Goal: Task Accomplishment & Management: Manage account settings

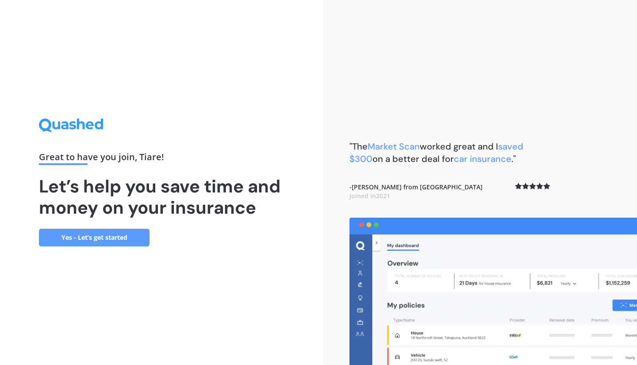
click at [99, 234] on link "Yes - Let’s get started" at bounding box center [94, 238] width 111 height 18
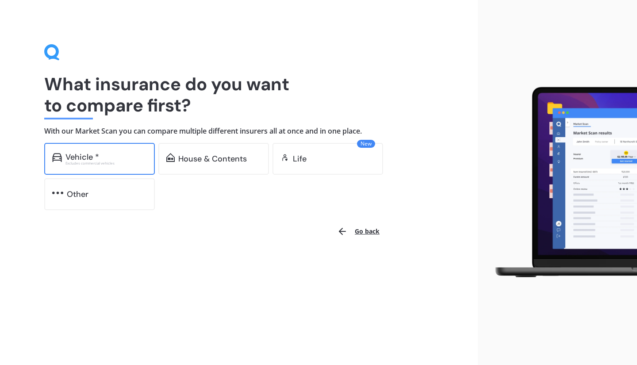
click at [149, 166] on div "Vehicle * Excludes commercial vehicles" at bounding box center [99, 159] width 111 height 32
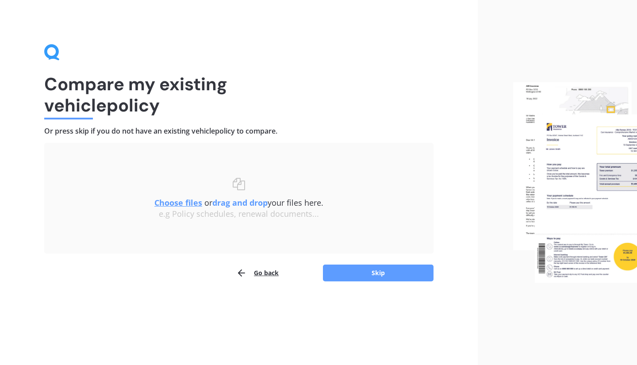
click at [194, 203] on u "Choose files" at bounding box center [178, 202] width 48 height 11
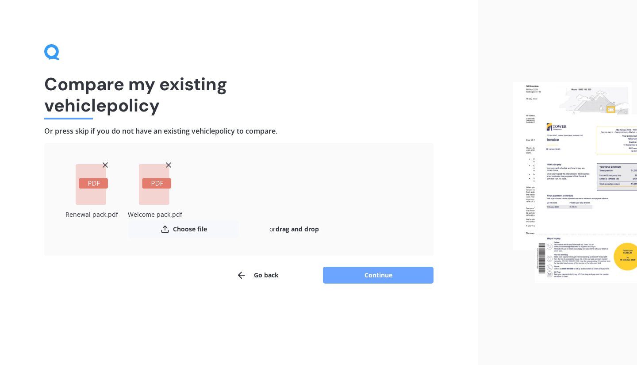
click at [354, 276] on button "Continue" at bounding box center [378, 275] width 111 height 17
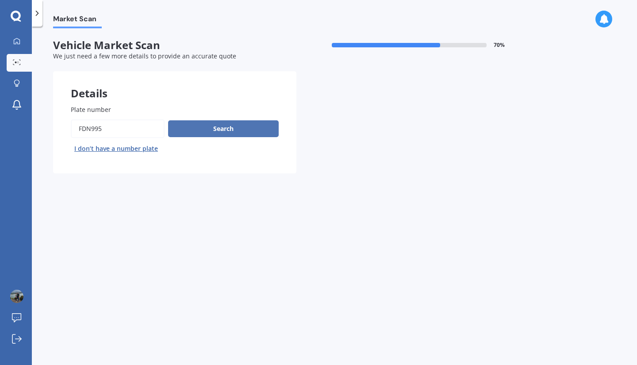
click at [241, 131] on button "Search" at bounding box center [223, 128] width 111 height 17
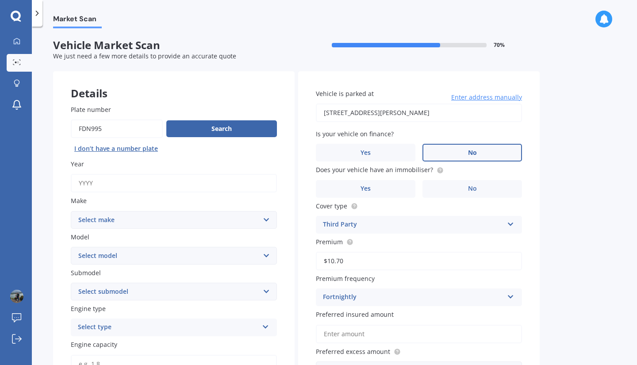
click at [464, 157] on label "No" at bounding box center [471, 153] width 99 height 18
click at [0, 0] on input "No" at bounding box center [0, 0] width 0 height 0
click at [493, 193] on label "No" at bounding box center [471, 189] width 99 height 18
click at [0, 0] on input "No" at bounding box center [0, 0] width 0 height 0
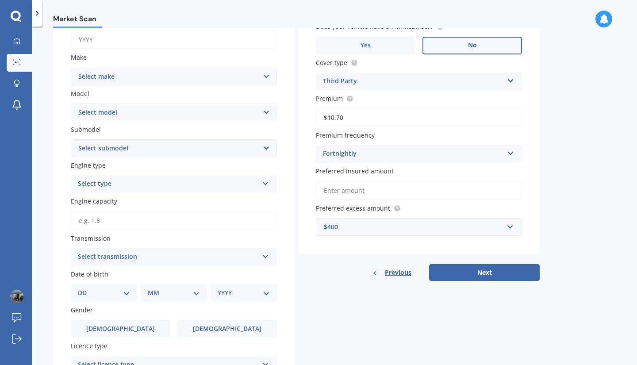
scroll to position [133, 0]
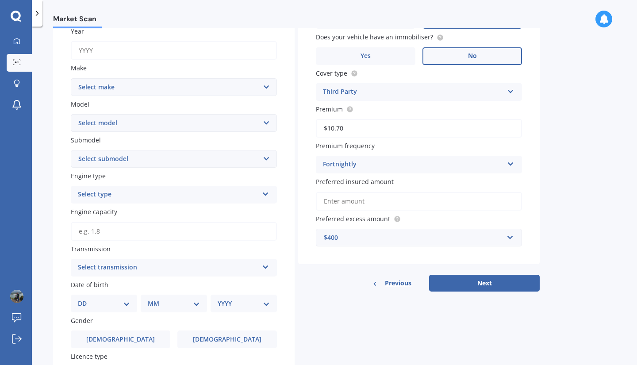
click at [187, 87] on select "Select make AC ALFA ROMEO ASTON [PERSON_NAME] AUDI AUSTIN BEDFORD Bentley BMW B…" at bounding box center [174, 87] width 206 height 18
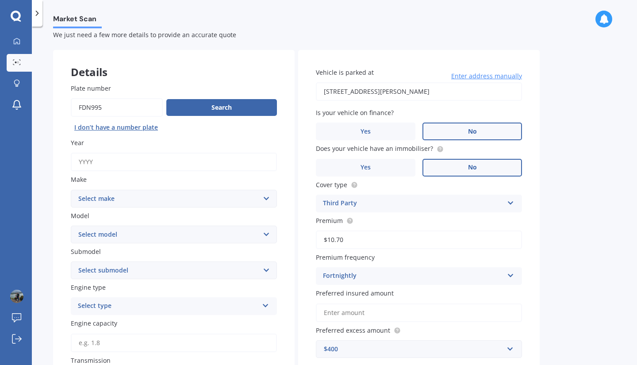
scroll to position [0, 0]
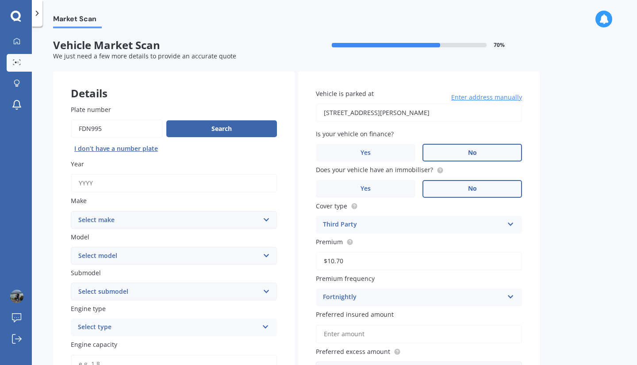
click at [98, 130] on input "Plate number" at bounding box center [117, 128] width 92 height 19
type input "KNY543"
click at [221, 128] on button "Search" at bounding box center [221, 128] width 111 height 17
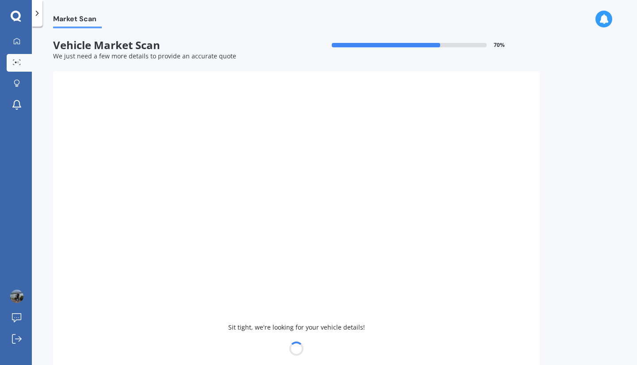
type input "2004"
select select "TOYOTA"
select select "WISH"
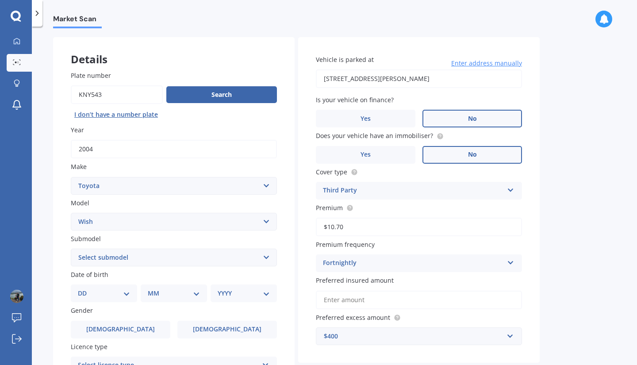
scroll to position [44, 0]
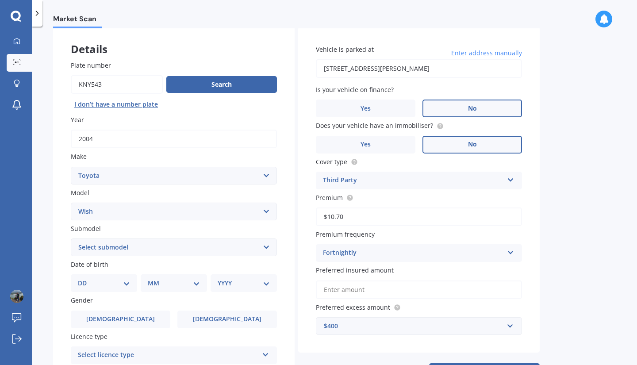
click at [164, 249] on select "Select submodel (All)" at bounding box center [174, 247] width 206 height 18
click at [132, 285] on div "DD 01 02 03 04 05 06 07 08 09 10 11 12 13 14 15 16 17 18 19 20 21 22 23 24 25 2…" at bounding box center [104, 283] width 66 height 18
click at [129, 286] on select "DD 01 02 03 04 05 06 07 08 09 10 11 12 13 14 15 16 17 18 19 20 21 22 23 24 25 2…" at bounding box center [104, 283] width 52 height 10
select select "10"
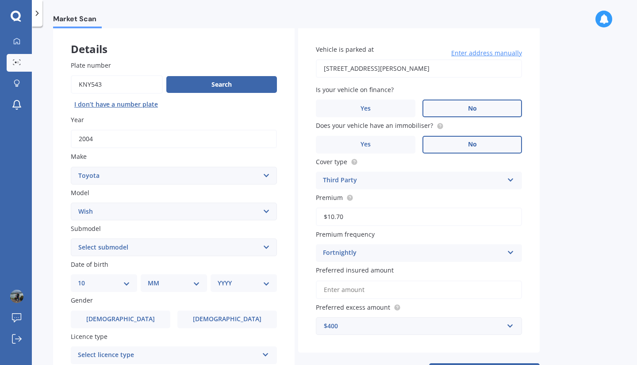
click at [85, 279] on select "DD 01 02 03 04 05 06 07 08 09 10 11 12 13 14 15 16 17 18 19 20 21 22 23 24 25 2…" at bounding box center [104, 283] width 52 height 10
click at [173, 286] on select "MM 01 02 03 04 05 06 07 08 09 10 11 12" at bounding box center [175, 283] width 49 height 10
select select "10"
click at [151, 279] on select "MM 01 02 03 04 05 06 07 08 09 10 11 12" at bounding box center [175, 283] width 49 height 10
click at [232, 286] on select "YYYY 2025 2024 2023 2022 2021 2020 2019 2018 2017 2016 2015 2014 2013 2012 2011…" at bounding box center [242, 283] width 49 height 10
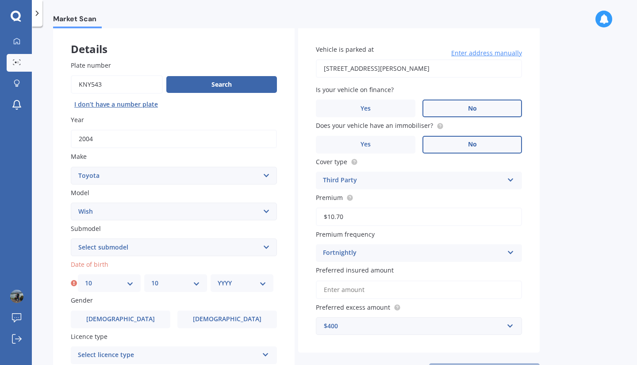
select select "1990"
click at [218, 279] on select "YYYY 2025 2024 2023 2022 2021 2020 2019 2018 2017 2016 2015 2014 2013 2012 2011…" at bounding box center [242, 283] width 49 height 10
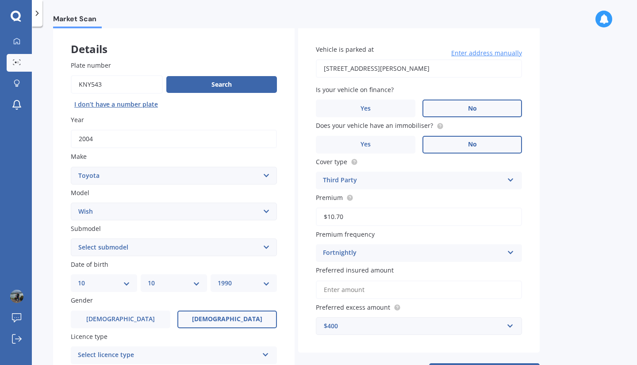
click at [206, 320] on label "[DEMOGRAPHIC_DATA]" at bounding box center [226, 319] width 99 height 18
click at [0, 0] on input "[DEMOGRAPHIC_DATA]" at bounding box center [0, 0] width 0 height 0
click at [213, 355] on div "Select licence type" at bounding box center [168, 355] width 180 height 11
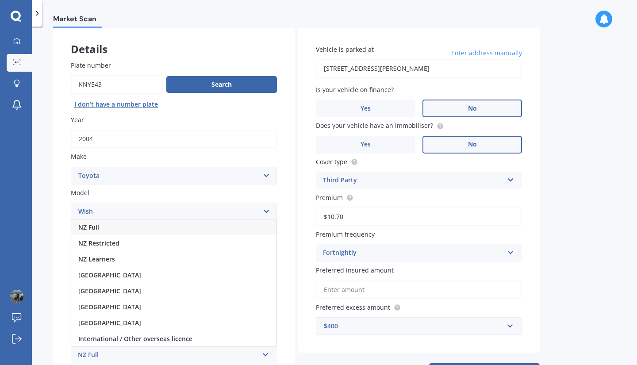
click at [150, 230] on div "NZ Full" at bounding box center [173, 227] width 205 height 16
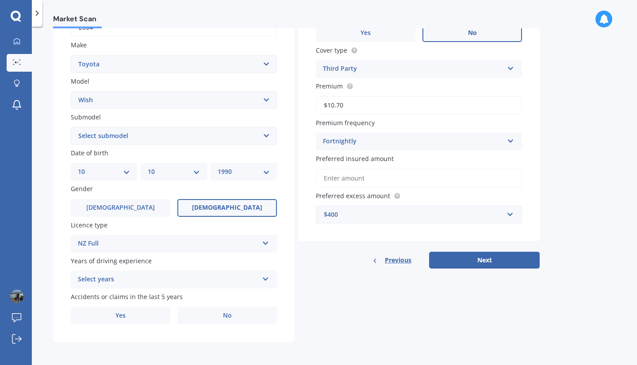
scroll to position [158, 0]
click at [173, 282] on div "Select years" at bounding box center [168, 279] width 180 height 11
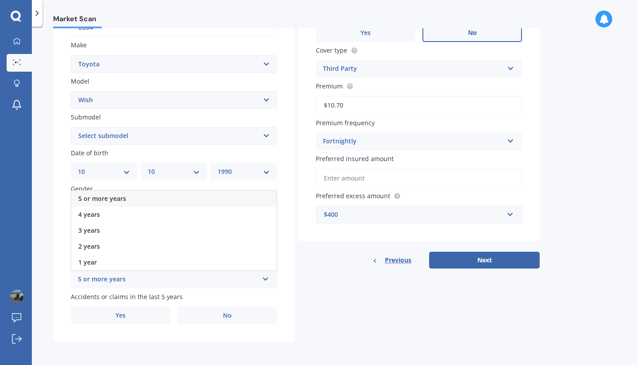
click at [168, 201] on div "5 or more years" at bounding box center [173, 199] width 205 height 16
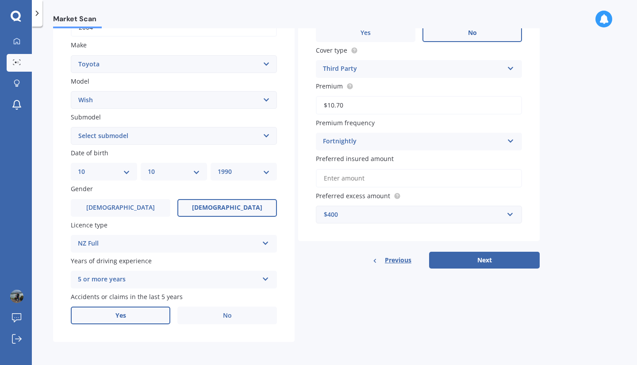
click at [154, 316] on label "Yes" at bounding box center [120, 315] width 99 height 18
click at [0, 0] on input "Yes" at bounding box center [0, 0] width 0 height 0
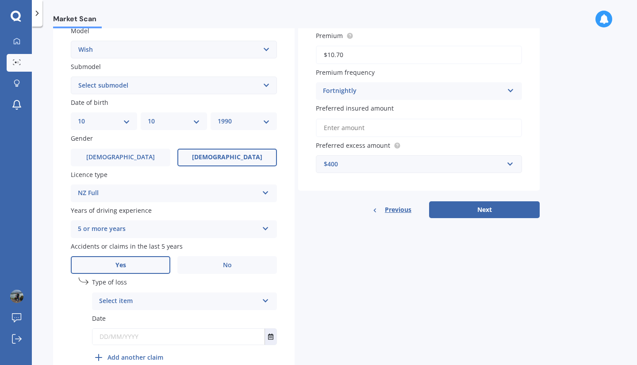
scroll to position [246, 0]
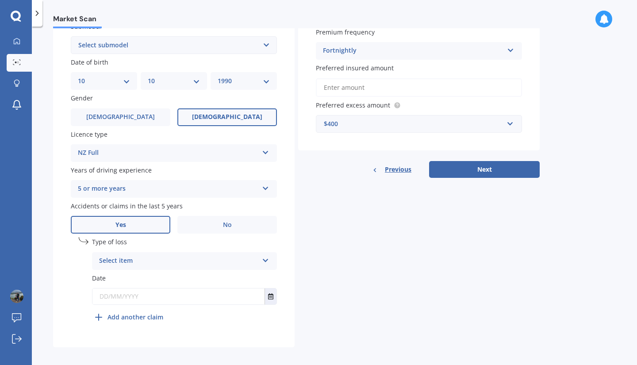
click at [184, 269] on div "Select item At fault accident Not at fault accident" at bounding box center [184, 261] width 185 height 18
click at [184, 282] on div "At fault accident" at bounding box center [184, 278] width 184 height 16
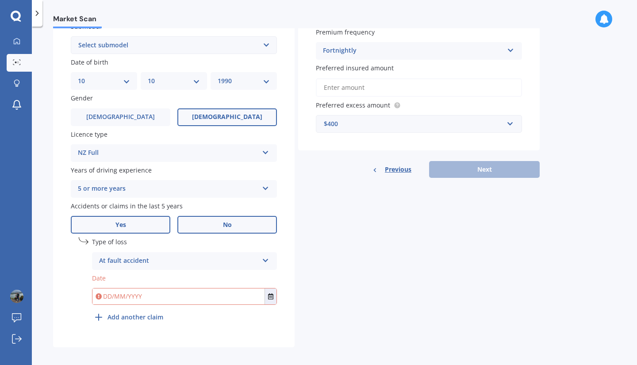
click at [204, 230] on label "No" at bounding box center [226, 225] width 99 height 18
click at [0, 0] on input "No" at bounding box center [0, 0] width 0 height 0
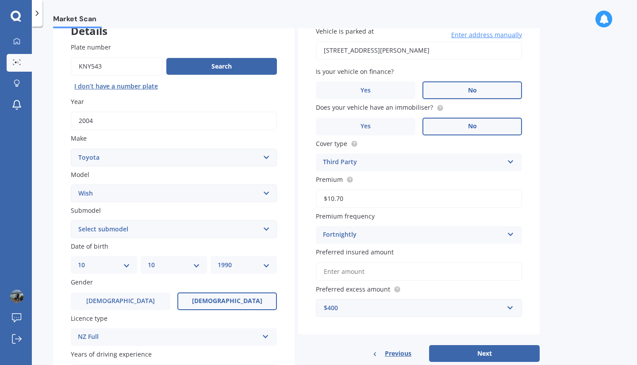
scroll to position [158, 0]
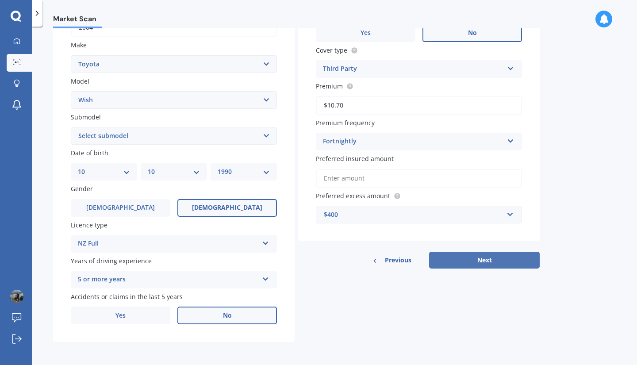
click at [477, 256] on button "Next" at bounding box center [484, 260] width 111 height 17
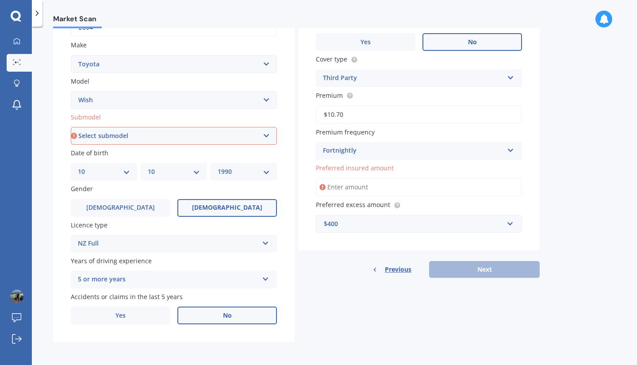
click at [142, 136] on select "Select submodel (All)" at bounding box center [174, 136] width 206 height 18
select select "(ALL)"
click at [71, 127] on select "Select submodel (All)" at bounding box center [174, 136] width 206 height 18
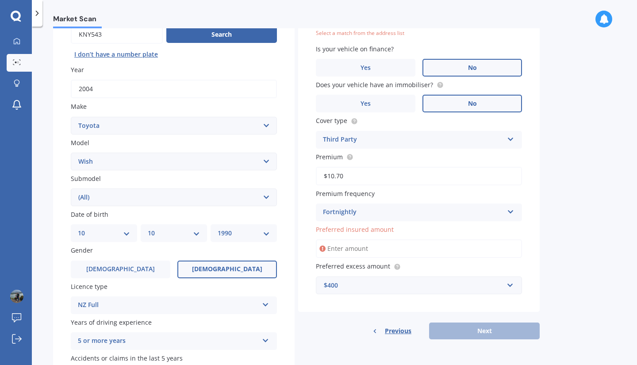
scroll to position [61, 0]
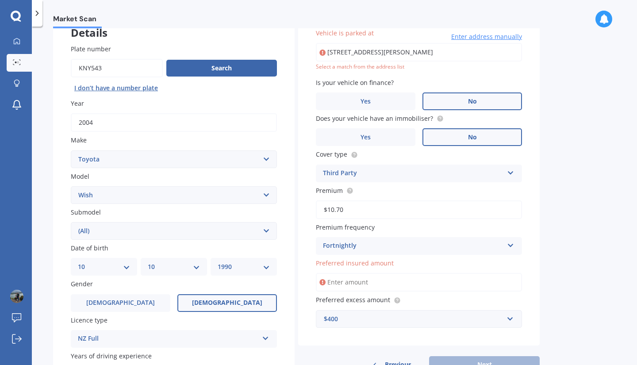
click at [351, 289] on input "Preferred insured amount" at bounding box center [419, 282] width 206 height 19
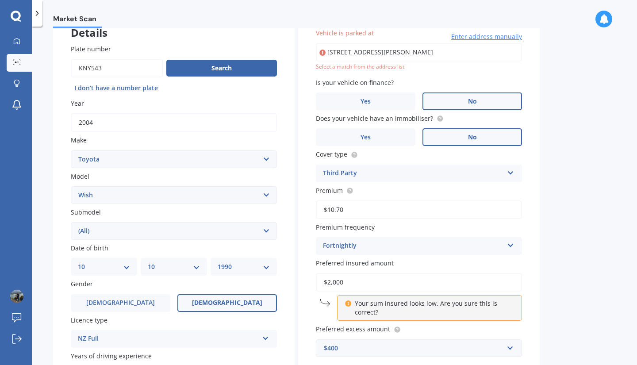
click at [467, 285] on input "$2,000" at bounding box center [419, 282] width 206 height 19
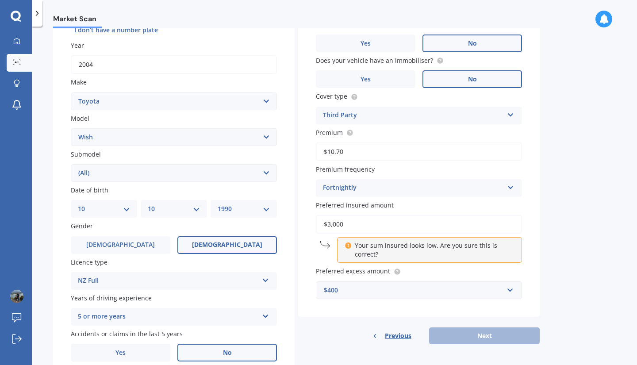
scroll to position [158, 0]
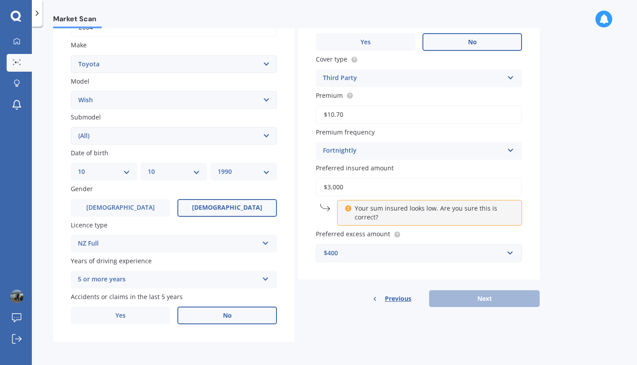
click at [468, 299] on div "Previous Next" at bounding box center [418, 298] width 241 height 17
click at [382, 191] on input "$3,000" at bounding box center [419, 187] width 206 height 19
click at [381, 191] on input "$3,000" at bounding box center [419, 187] width 206 height 19
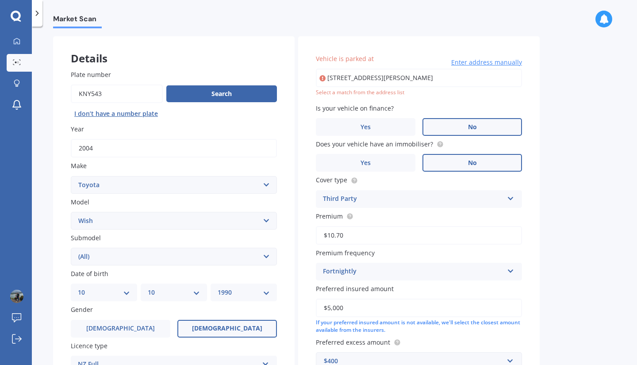
scroll to position [0, 0]
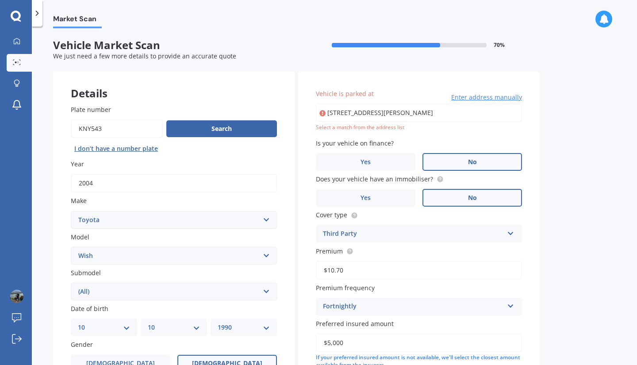
type input "$5,000"
click at [326, 117] on input "[STREET_ADDRESS][PERSON_NAME]" at bounding box center [419, 112] width 206 height 19
type input "[STREET_ADDRESS][PERSON_NAME]"
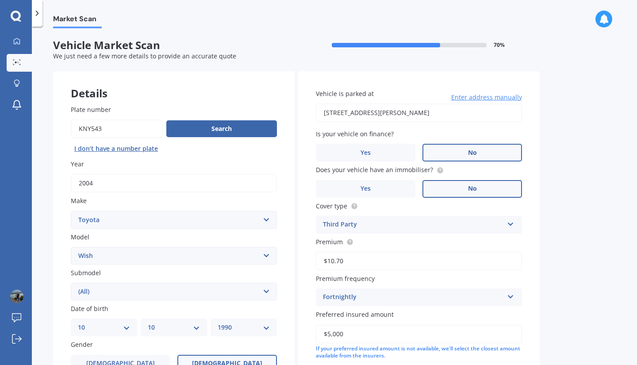
scroll to position [158, 0]
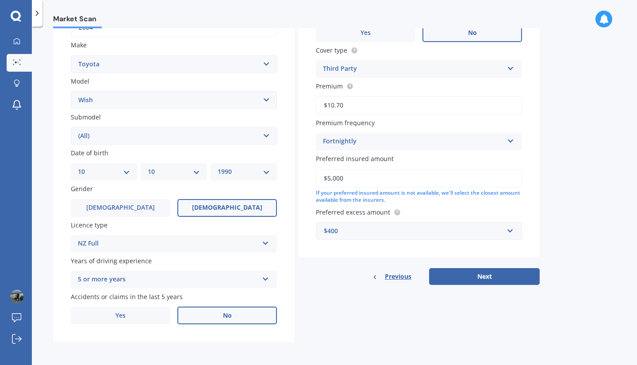
click at [466, 267] on div "Vehicle is parked at [STREET_ADDRESS][PERSON_NAME] Enter address manually Is yo…" at bounding box center [418, 101] width 241 height 370
click at [465, 279] on button "Next" at bounding box center [484, 276] width 111 height 17
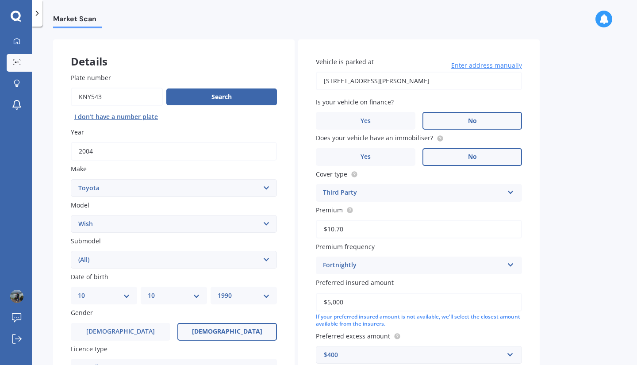
select select "10"
select select "1990"
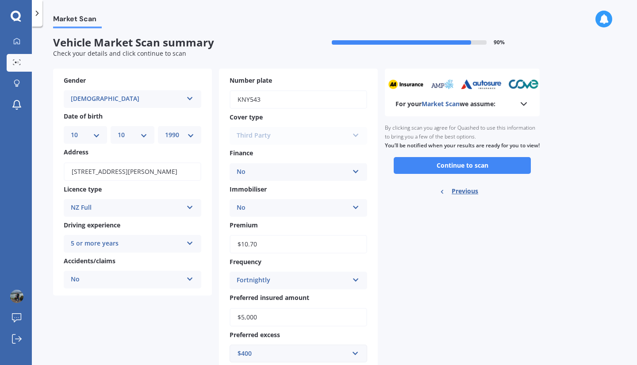
scroll to position [0, 0]
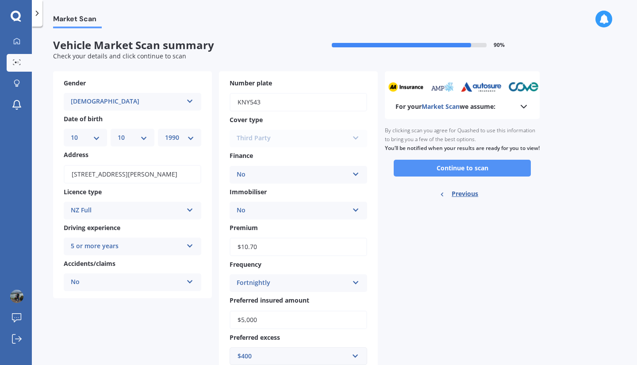
click at [441, 172] on button "Continue to scan" at bounding box center [461, 168] width 137 height 17
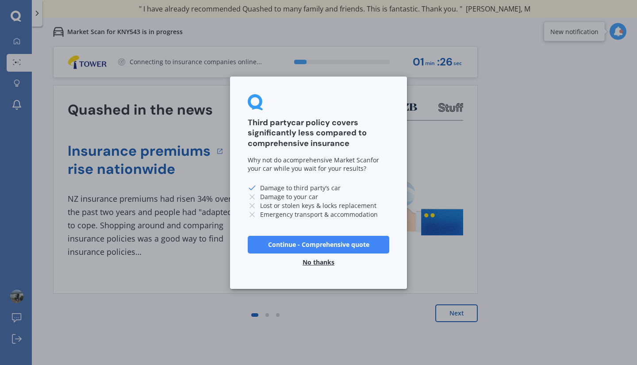
click at [323, 261] on button "No thanks" at bounding box center [318, 262] width 42 height 18
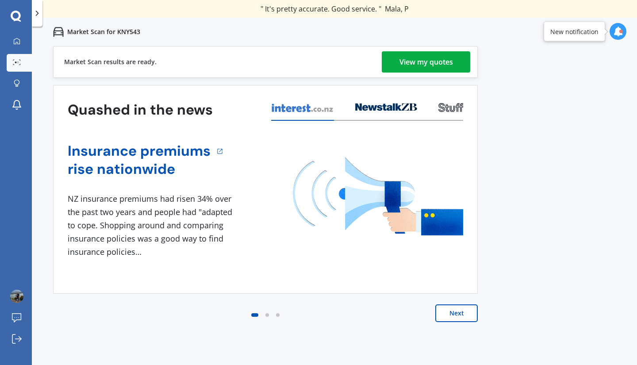
click at [405, 65] on div "View my quotes" at bounding box center [425, 61] width 53 height 21
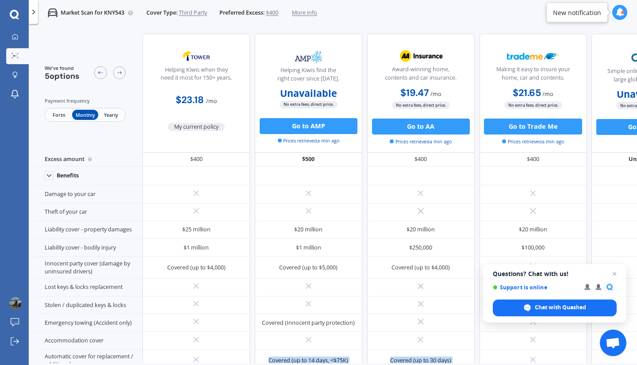
drag, startPoint x: 228, startPoint y: 364, endPoint x: 340, endPoint y: 376, distance: 112.1
click at [340, 364] on html "We are experiencing high volume of Market Scans . Just a heads up we will have …" at bounding box center [318, 182] width 637 height 365
click at [15, 38] on icon at bounding box center [15, 37] width 6 height 6
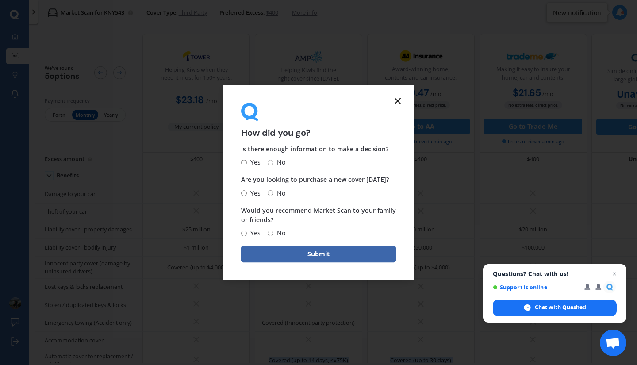
click at [244, 162] on input "Yes" at bounding box center [244, 163] width 6 height 6
radio input "true"
click at [269, 195] on input "No" at bounding box center [270, 193] width 6 height 6
radio input "true"
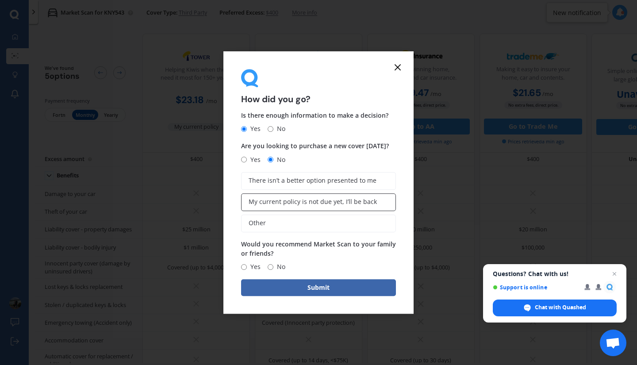
click at [325, 206] on label "My current policy is not due yet, I’ll be back" at bounding box center [318, 202] width 155 height 18
click at [0, 0] on input "My current policy is not due yet, I’ll be back" at bounding box center [0, 0] width 0 height 0
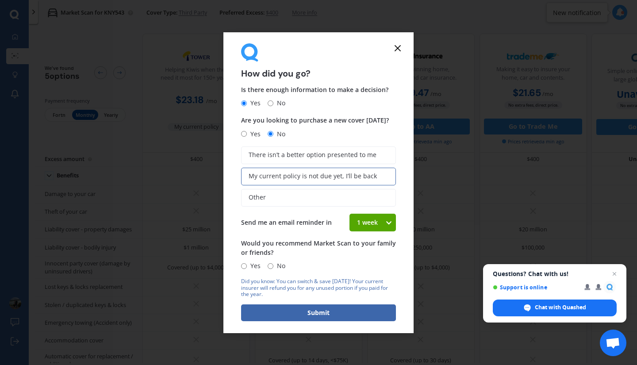
scroll to position [14, 0]
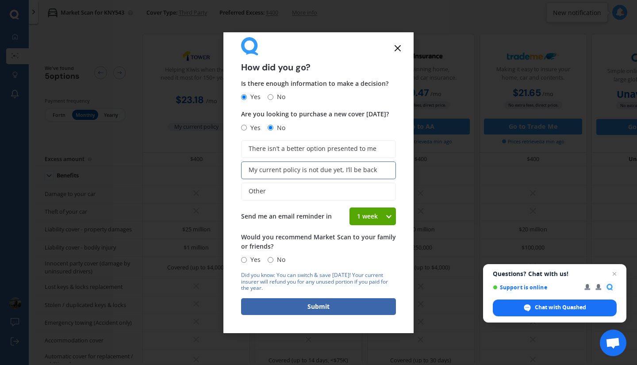
click at [366, 218] on div "1 week" at bounding box center [366, 216] width 35 height 18
click at [371, 277] on span "4 weeks" at bounding box center [368, 281] width 23 height 8
click at [252, 261] on span "Yes" at bounding box center [254, 259] width 14 height 11
click at [247, 261] on input "Yes" at bounding box center [244, 260] width 6 height 6
radio input "true"
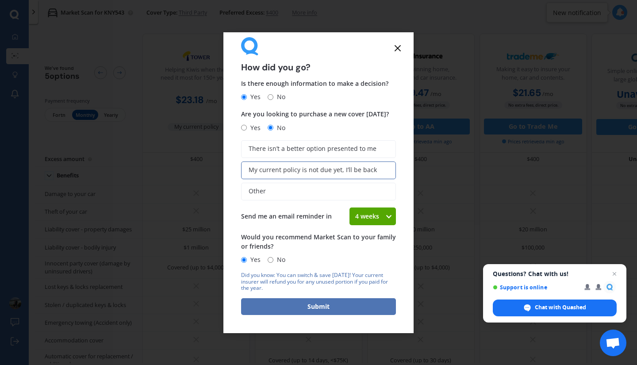
click at [322, 309] on button "Submit" at bounding box center [318, 306] width 155 height 17
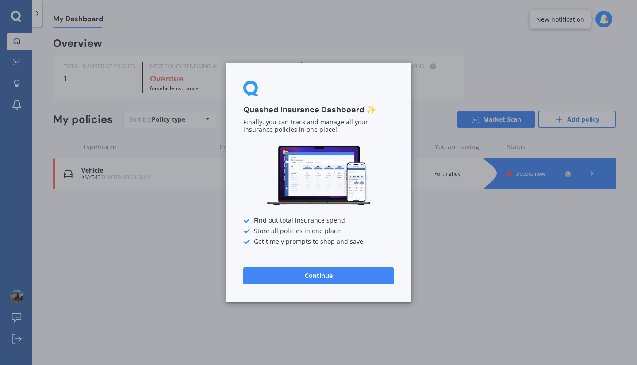
click at [320, 274] on button "Continue" at bounding box center [318, 276] width 150 height 18
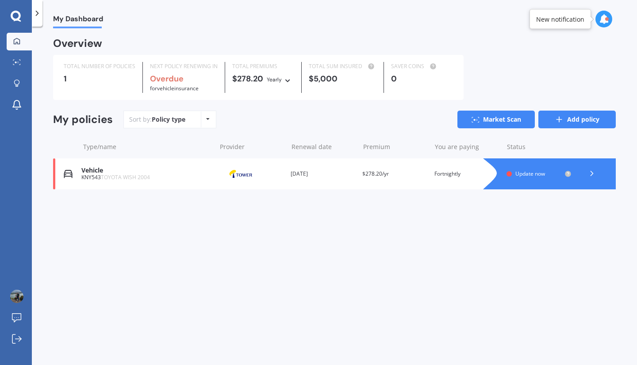
click at [585, 122] on link "Add policy" at bounding box center [576, 120] width 77 height 18
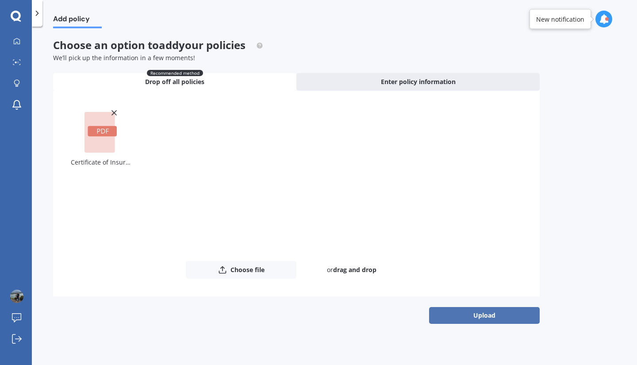
click at [503, 317] on button "Upload" at bounding box center [484, 315] width 111 height 17
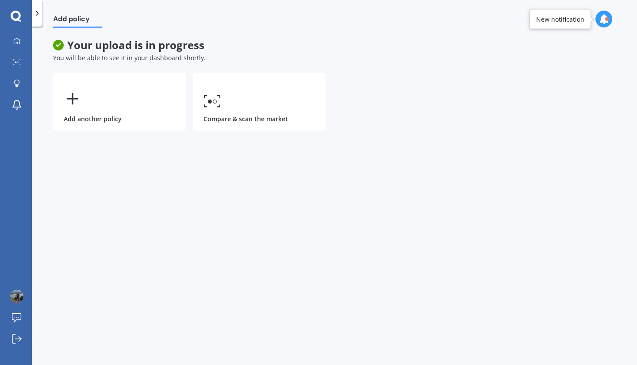
click at [568, 25] on div "New notification" at bounding box center [559, 19] width 61 height 20
click at [602, 23] on icon at bounding box center [604, 19] width 10 height 10
click at [605, 19] on icon at bounding box center [604, 19] width 10 height 10
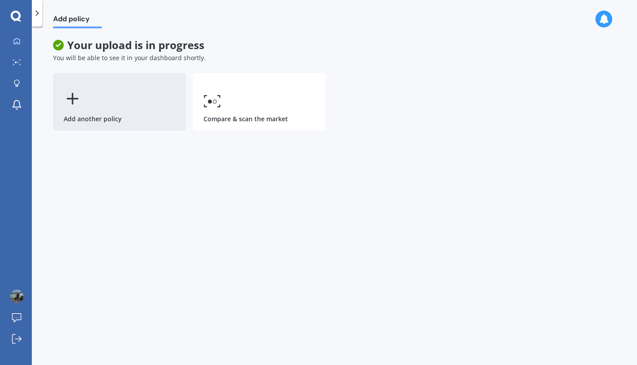
click at [135, 114] on div "Add another policy" at bounding box center [119, 101] width 133 height 57
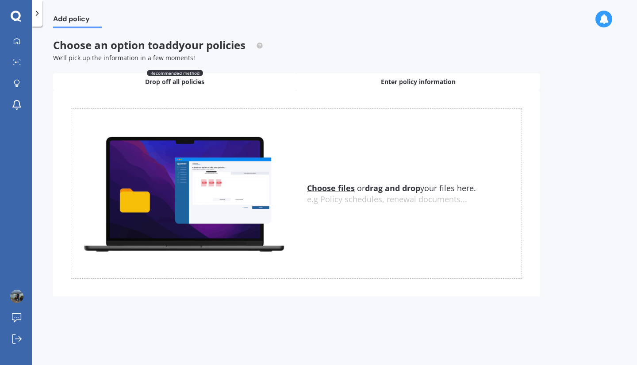
click at [474, 74] on div "Enter policy information" at bounding box center [417, 82] width 243 height 18
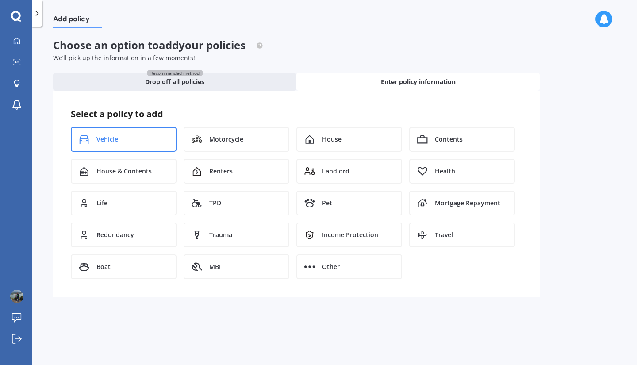
click at [145, 134] on div "Vehicle" at bounding box center [124, 139] width 106 height 25
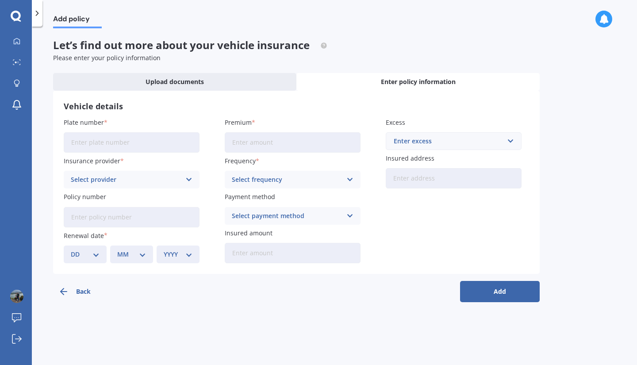
click at [145, 138] on input "Plate number" at bounding box center [132, 142] width 136 height 20
type input "QFC926"
click at [460, 281] on button "Add" at bounding box center [500, 291] width 80 height 21
click at [139, 181] on div "Select provider" at bounding box center [128, 180] width 106 height 10
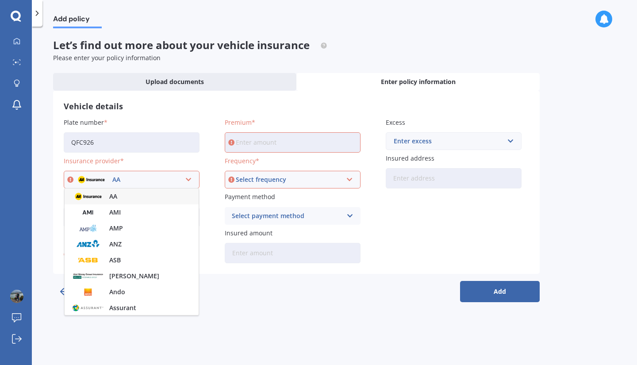
click at [159, 179] on div "AA" at bounding box center [128, 180] width 106 height 10
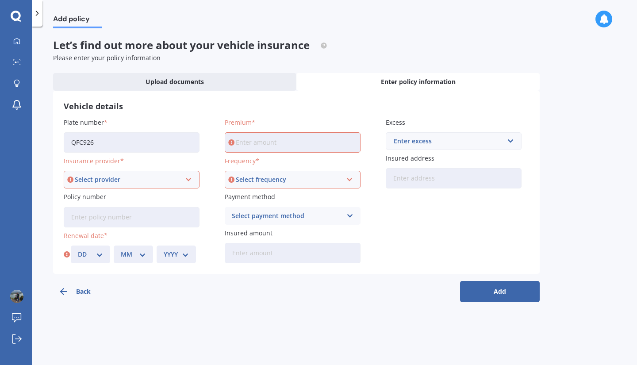
click at [159, 179] on div "Select provider" at bounding box center [128, 180] width 106 height 10
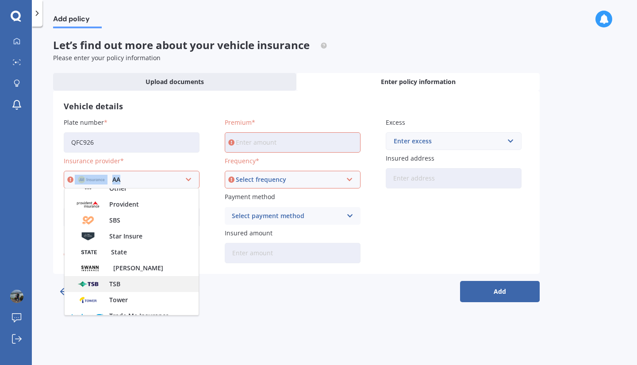
scroll to position [354, 0]
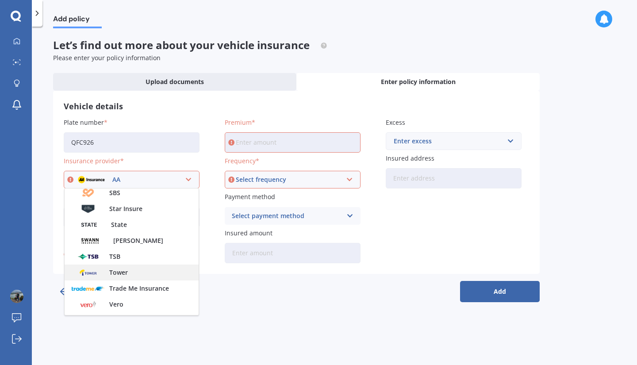
click at [157, 278] on div "Tower" at bounding box center [132, 272] width 134 height 16
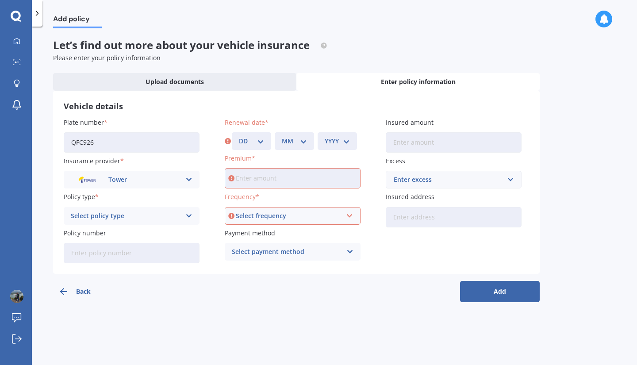
click at [149, 216] on div "Select policy type" at bounding box center [126, 216] width 110 height 10
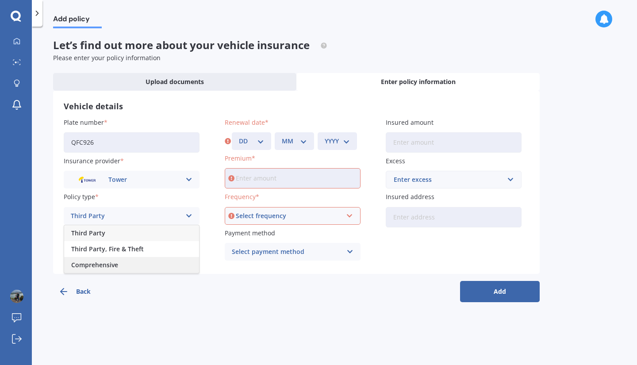
click at [151, 269] on div "Comprehensive" at bounding box center [131, 265] width 135 height 16
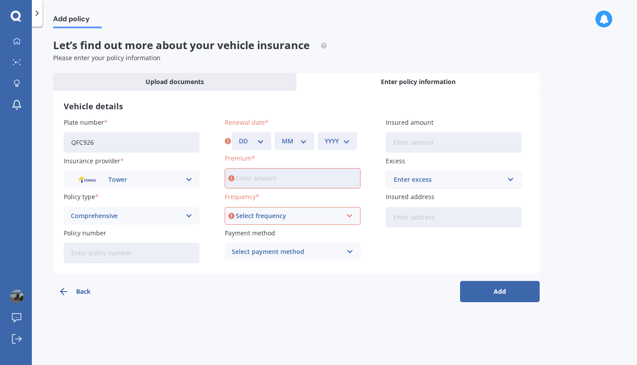
click at [263, 141] on select "DD 01 02 03 04 05 06 07 08 09 10 11 12 13 14 15 16 17 18 19 20 21 22 23 24 25 2…" at bounding box center [251, 141] width 25 height 10
select select "10"
click at [239, 136] on select "DD 01 02 03 04 05 06 07 08 09 10 11 12 13 14 15 16 17 18 19 20 21 22 23 24 25 2…" at bounding box center [251, 141] width 25 height 10
click at [302, 143] on select "MM 01 02 03 04 05 06 07 08 09 10 11 12" at bounding box center [294, 141] width 25 height 10
select select "07"
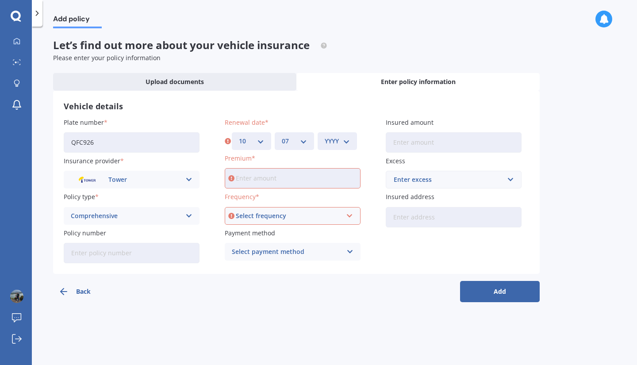
click at [282, 136] on select "MM 01 02 03 04 05 06 07 08 09 10 11 12" at bounding box center [294, 141] width 25 height 10
click at [342, 136] on div "YYYY 2027 2026 2025 2024 2023 2022 2021 2020 2019 2018 2017 2016 2015 2014 2013…" at bounding box center [336, 141] width 39 height 18
click at [343, 140] on select "YYYY 2027 2026 2025 2024 2023 2022 2021 2020 2019 2018 2017 2016 2015 2014 2013…" at bounding box center [337, 141] width 25 height 10
click at [277, 163] on label "Premium" at bounding box center [291, 157] width 132 height 9
click at [277, 168] on input "Premium" at bounding box center [293, 178] width 136 height 20
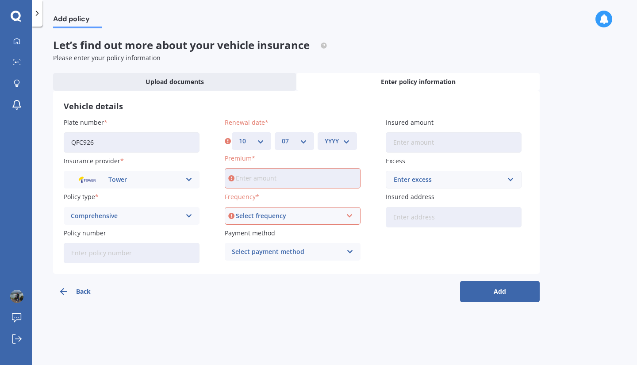
click at [325, 213] on div "Select frequency" at bounding box center [289, 216] width 106 height 10
click at [308, 228] on div "Yearly" at bounding box center [292, 233] width 134 height 16
click at [346, 253] on div "Select payment method Direct debit - bank account Direct debit - credit/debit c…" at bounding box center [293, 252] width 136 height 18
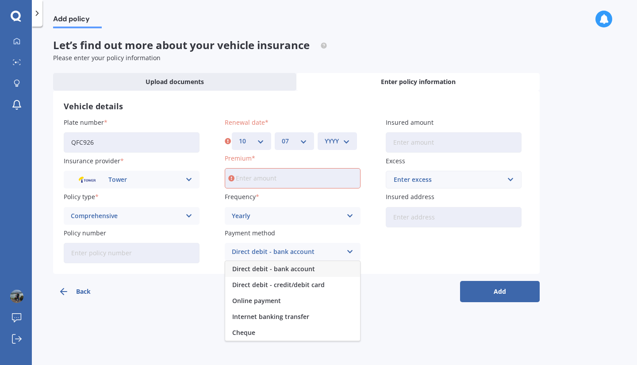
click at [348, 253] on icon at bounding box center [350, 252] width 8 height 10
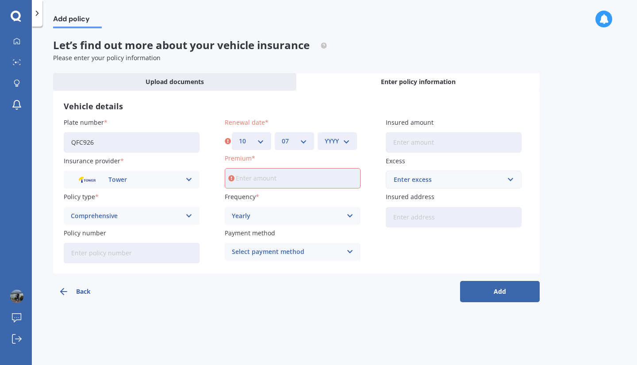
click at [340, 210] on div "Yearly Yearly Six-Monthly Quarterly Monthly Fortnightly Weekly" at bounding box center [293, 216] width 136 height 18
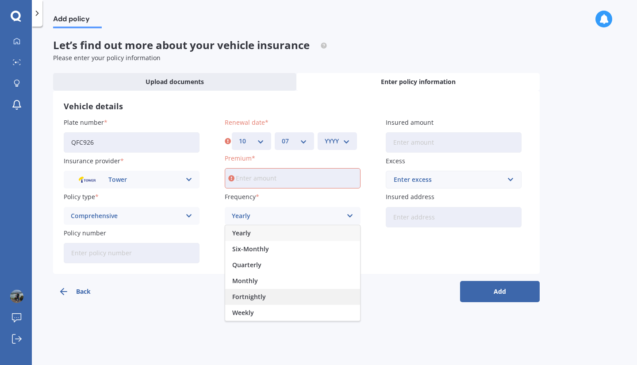
click at [299, 294] on div "Fortnightly" at bounding box center [292, 297] width 135 height 16
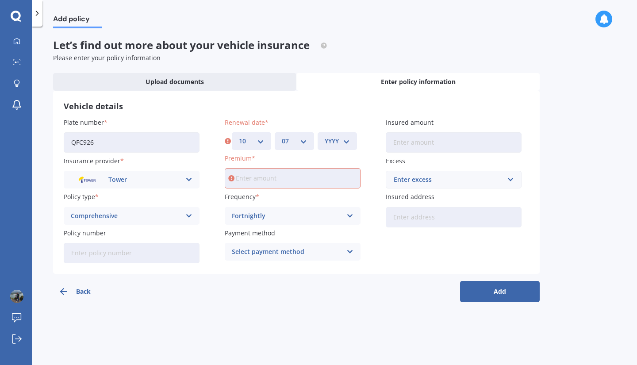
click at [260, 187] on input "Premium" at bounding box center [293, 178] width 136 height 20
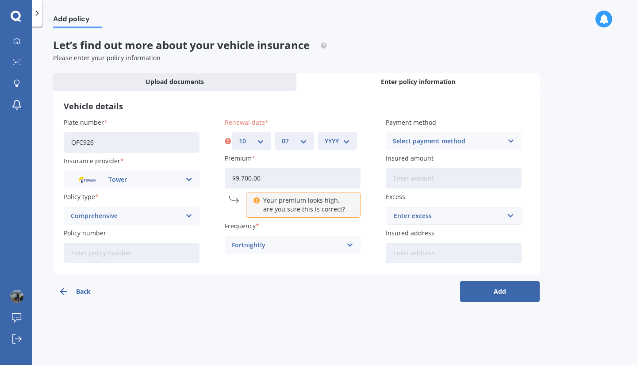
type input "$970.00"
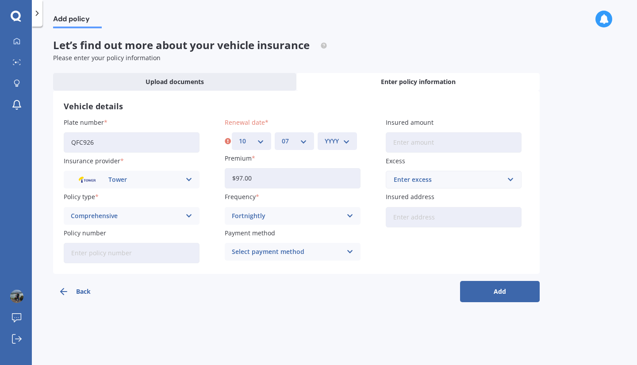
type input "$9.00"
type input "$43.00"
click at [298, 142] on select "MM 01 02 03 04 05 06 07 08 09 10 11 12" at bounding box center [294, 141] width 25 height 10
select select "10"
click at [282, 136] on select "MM 01 02 03 04 05 06 07 08 09 10 11 12" at bounding box center [294, 141] width 25 height 10
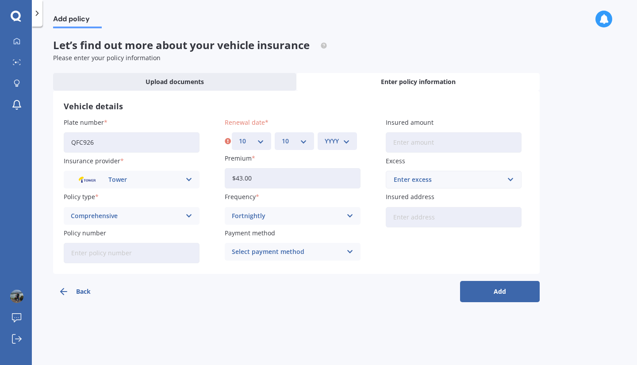
click at [345, 140] on select "YYYY 2027 2026 2025 2024 2023 2022 2021 2020 2019 2018 2017 2016 2015 2014 2013…" at bounding box center [337, 141] width 25 height 10
select select "2025"
click at [325, 136] on select "YYYY 2027 2026 2025 2024 2023 2022 2021 2020 2019 2018 2017 2016 2015 2014 2013…" at bounding box center [337, 141] width 25 height 10
click at [421, 150] on input "Insured amount" at bounding box center [454, 142] width 136 height 20
type input "$9,700"
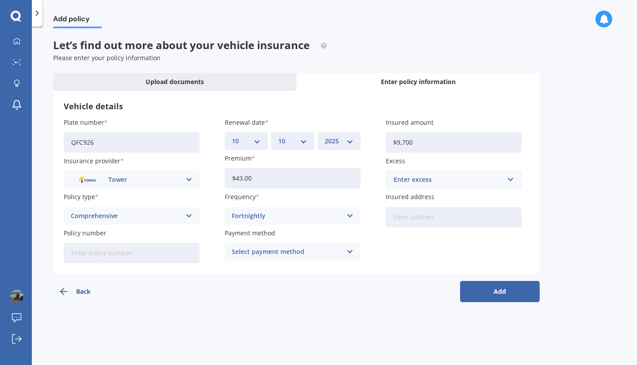
click at [432, 188] on div "Enter excess $100 $400 $500 $750 $1,000 $1,500 $2,000" at bounding box center [454, 180] width 136 height 18
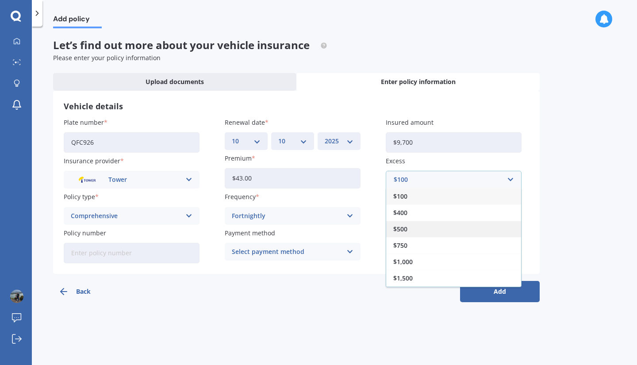
click at [452, 233] on div "$500" at bounding box center [453, 229] width 135 height 16
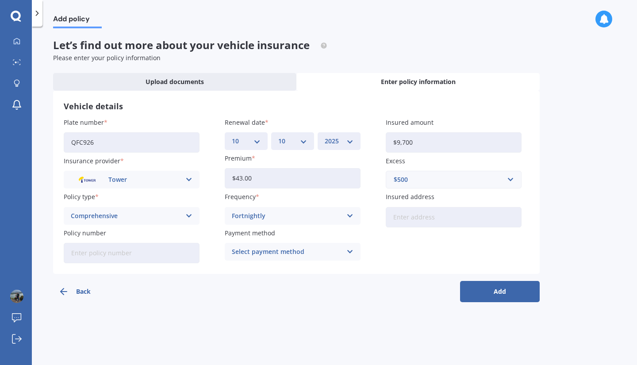
click at [244, 252] on div "Select payment method" at bounding box center [287, 252] width 110 height 10
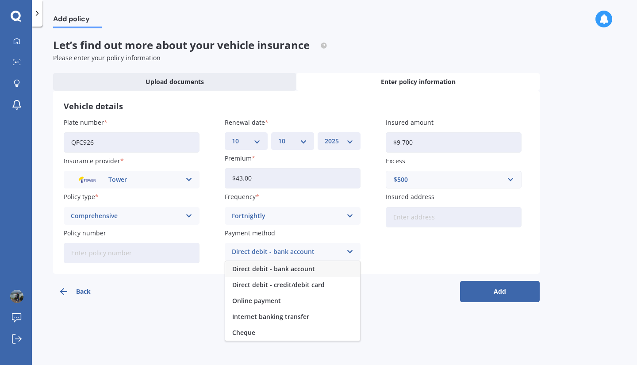
click at [275, 266] on span "Direct debit - bank account" at bounding box center [273, 269] width 83 height 6
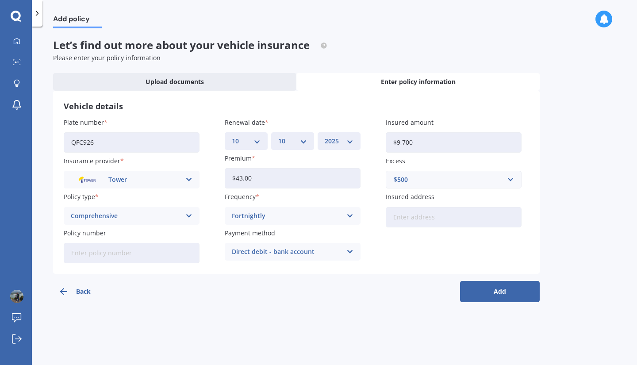
click at [520, 296] on button "Add" at bounding box center [500, 291] width 80 height 21
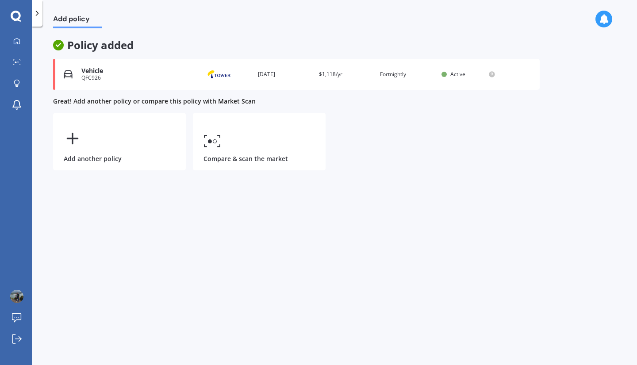
click at [116, 78] on div "QFC926" at bounding box center [135, 78] width 108 height 6
